Goal: Task Accomplishment & Management: Use online tool/utility

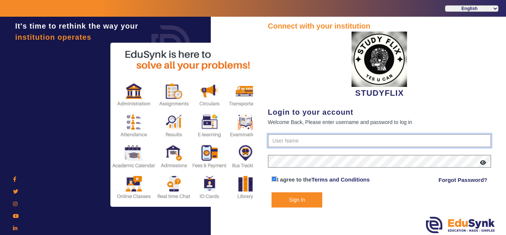
type input "6354922771"
click at [296, 193] on button "Sign In" at bounding box center [297, 199] width 51 height 15
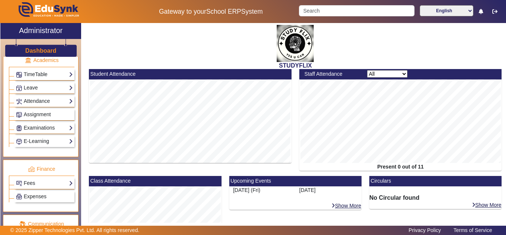
scroll to position [309, 0]
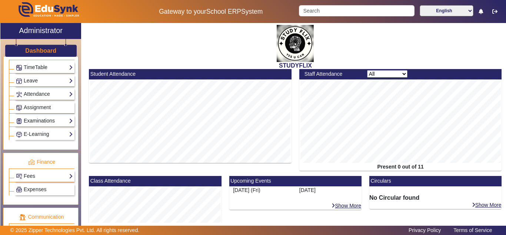
click at [37, 125] on link "Examinations" at bounding box center [44, 120] width 57 height 9
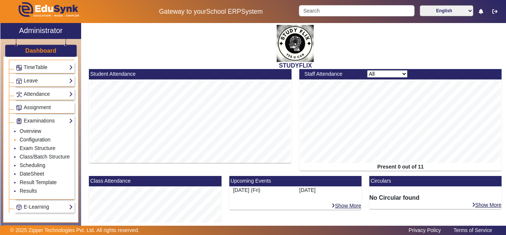
click at [38, 142] on link "Configuration" at bounding box center [35, 139] width 31 height 6
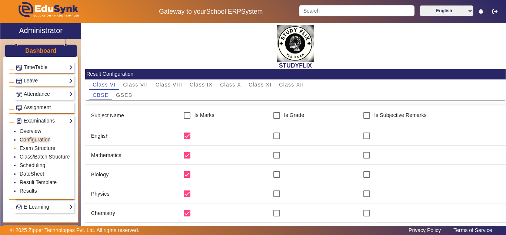
click at [38, 151] on link "Exam Structure" at bounding box center [38, 148] width 36 height 6
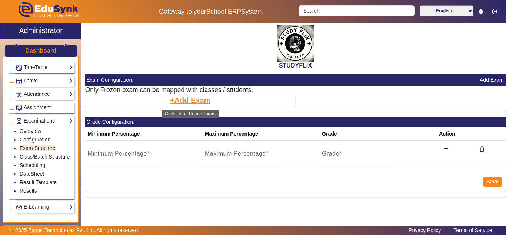
click at [184, 100] on button "Add Exam" at bounding box center [190, 100] width 42 height 13
